Goal: Task Accomplishment & Management: Manage account settings

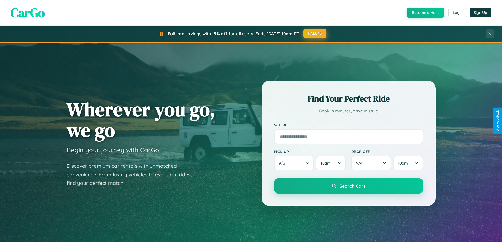
click at [315, 33] on button "FALL15" at bounding box center [314, 33] width 23 height 9
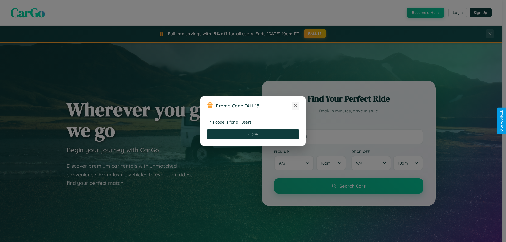
click at [295, 106] on icon at bounding box center [295, 105] width 5 height 5
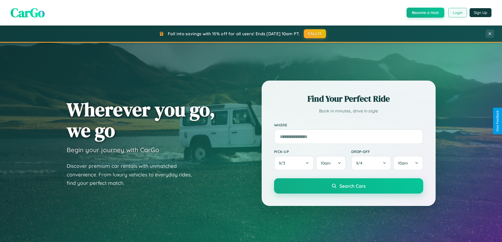
click at [457, 13] on button "Login" at bounding box center [457, 12] width 19 height 9
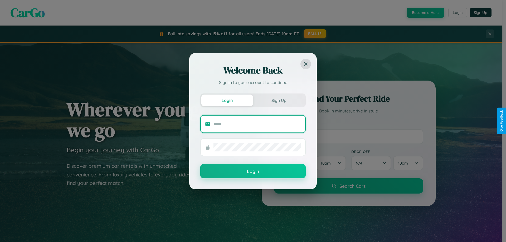
click at [257, 124] on input "text" at bounding box center [258, 124] width 88 height 8
type input "**********"
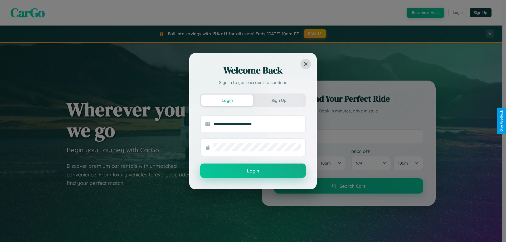
click at [253, 171] on button "Login" at bounding box center [252, 171] width 105 height 14
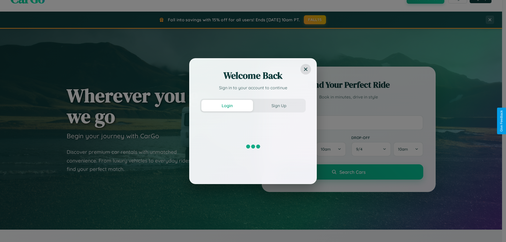
scroll to position [16, 0]
